Goal: Share content: Share content

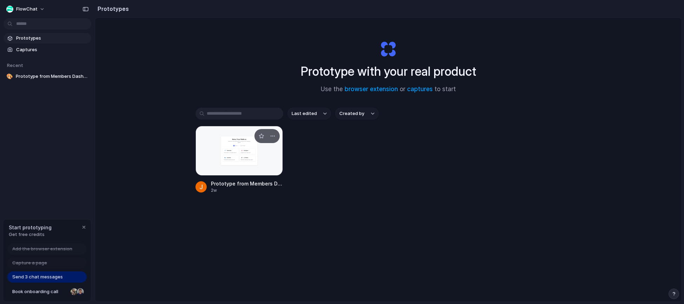
click at [271, 151] on div at bounding box center [239, 151] width 88 height 50
click at [248, 51] on div "Prototype with your real product Use the browser extension or captures to start" at bounding box center [388, 64] width 281 height 76
click at [245, 150] on div at bounding box center [239, 151] width 88 height 50
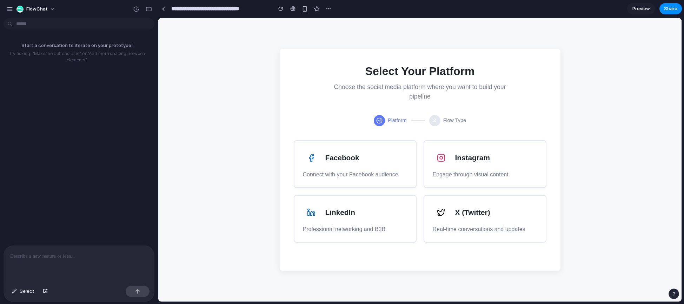
click at [646, 8] on span "Preview" at bounding box center [641, 8] width 18 height 7
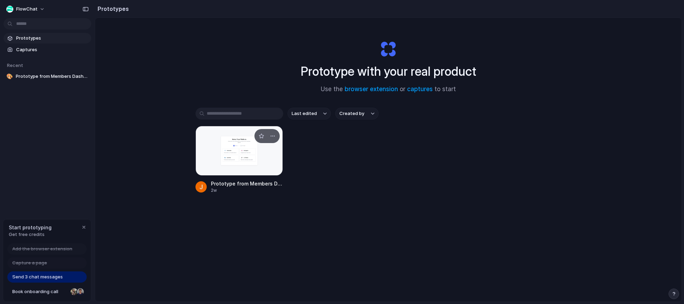
click at [243, 157] on div at bounding box center [239, 151] width 88 height 50
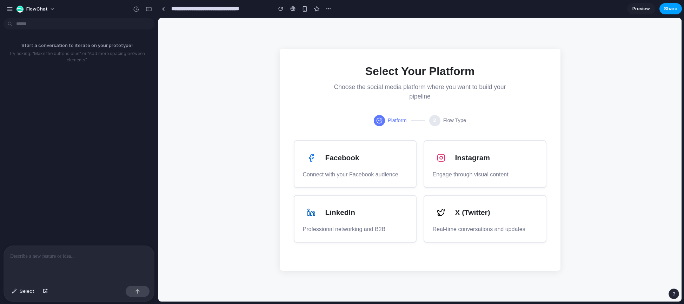
click at [674, 5] on span "Share" at bounding box center [670, 8] width 13 height 7
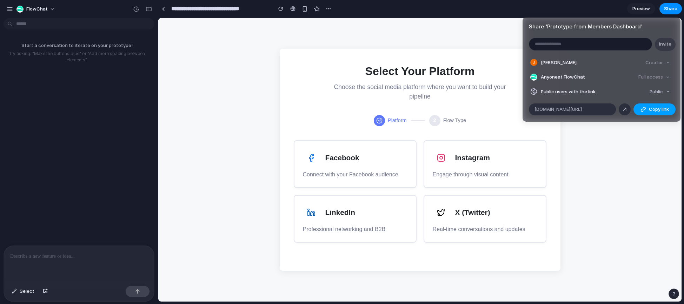
click at [662, 108] on span "Copy link" at bounding box center [659, 109] width 20 height 7
click at [227, 64] on div "Share ' Prototype from Members Dashboard ' Invite [PERSON_NAME] Creator Anyone …" at bounding box center [342, 152] width 684 height 304
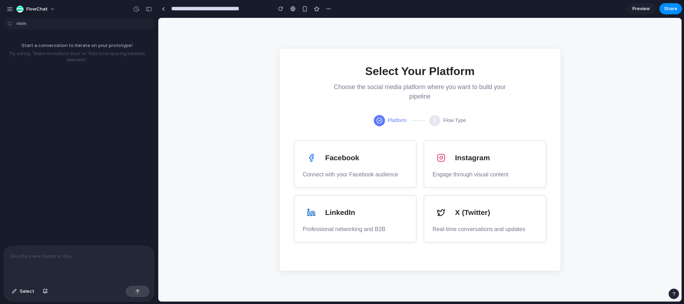
click at [385, 162] on div "Facebook" at bounding box center [355, 157] width 105 height 17
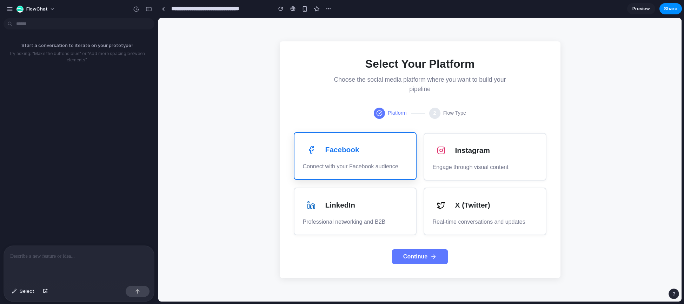
click at [420, 256] on button "Continue" at bounding box center [420, 256] width 56 height 15
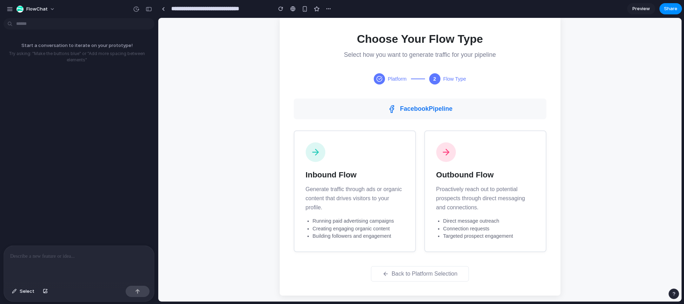
scroll to position [11, 0]
click at [386, 193] on p "Generate traffic through ads or organic content that drives visitors to your pr…" at bounding box center [355, 197] width 98 height 27
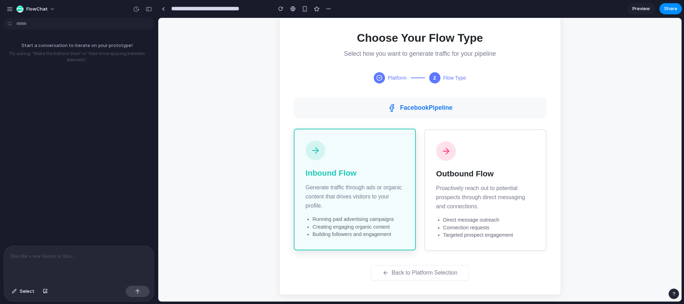
click at [469, 190] on p "Proactively reach out to potential prospects through direct messaging and conne…" at bounding box center [485, 197] width 98 height 27
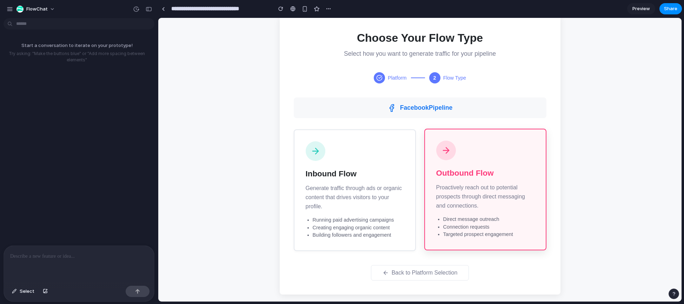
click at [361, 189] on p "Generate traffic through ads or organic content that drives visitors to your pr…" at bounding box center [355, 197] width 98 height 27
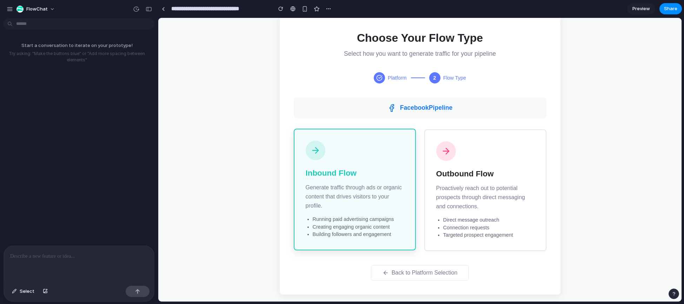
click at [488, 175] on h3 "Outbound Flow" at bounding box center [485, 174] width 98 height 12
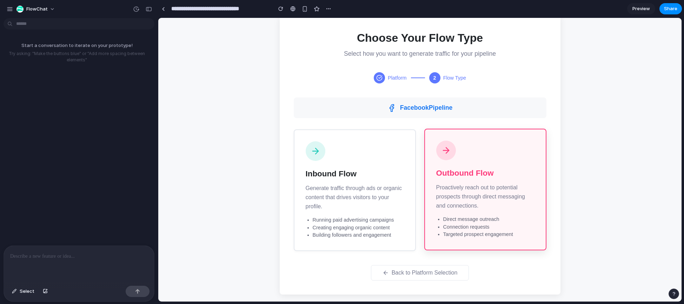
click at [380, 175] on h3 "Inbound Flow" at bounding box center [355, 174] width 98 height 12
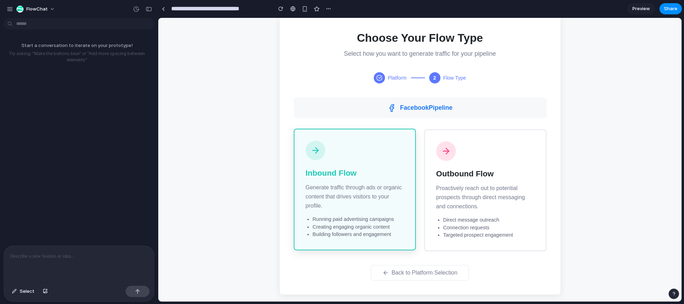
click at [387, 72] on div "Platform" at bounding box center [390, 77] width 33 height 11
click at [405, 274] on button "Back to Platform Selection" at bounding box center [420, 272] width 98 height 15
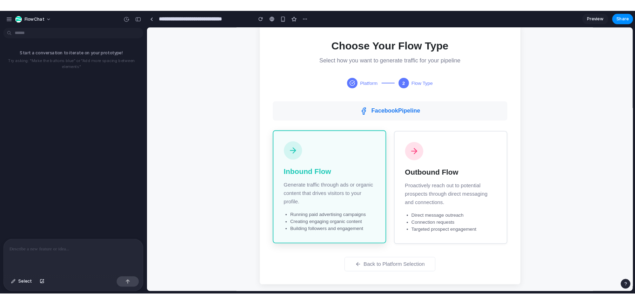
scroll to position [0, 0]
